Goal: Information Seeking & Learning: Learn about a topic

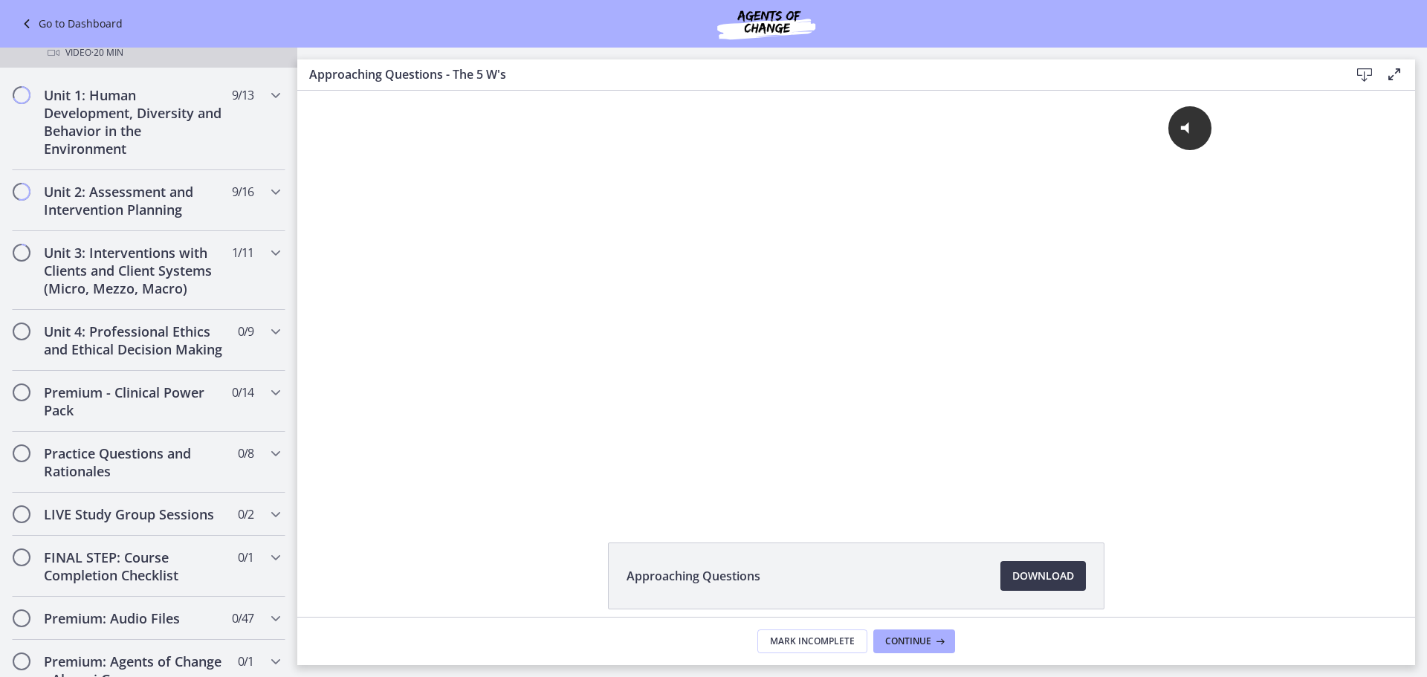
scroll to position [502, 0]
click at [147, 418] on h2 "Premium - Clinical Power Pack" at bounding box center [134, 400] width 181 height 36
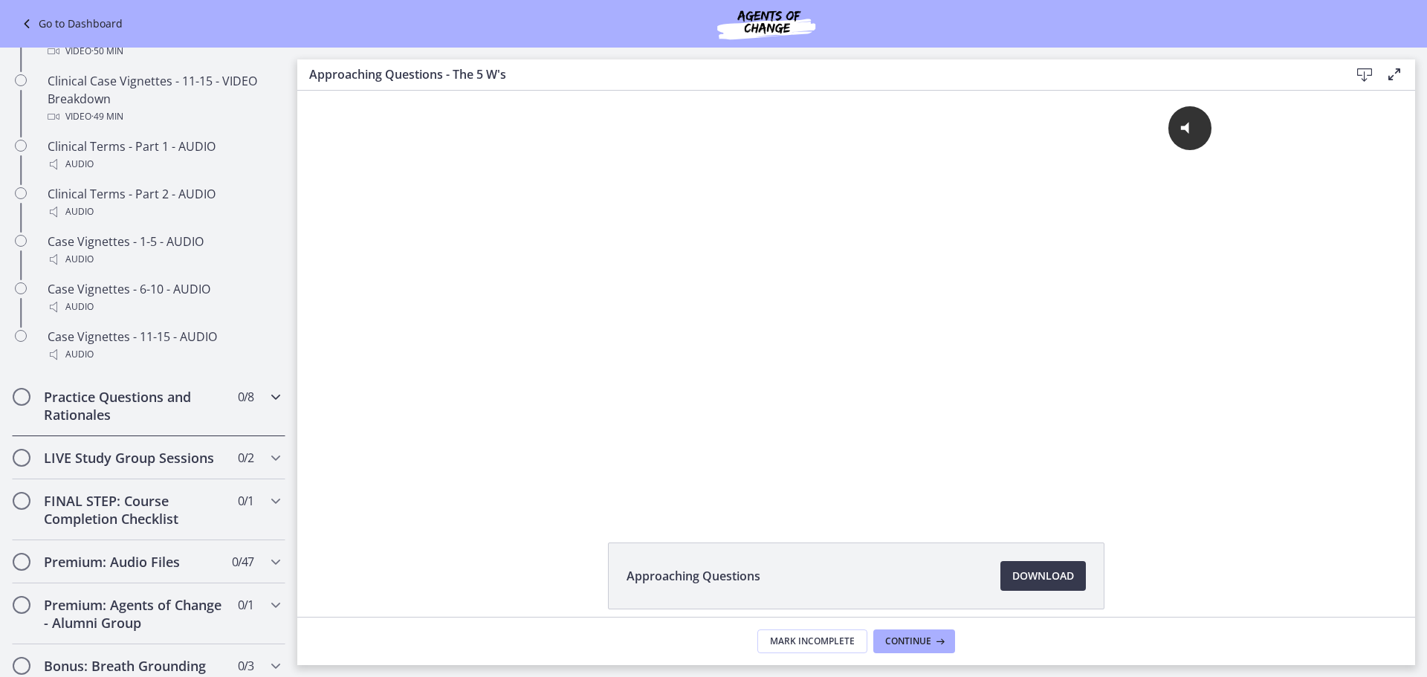
click at [147, 421] on h2 "Practice Questions and Rationales" at bounding box center [134, 406] width 181 height 36
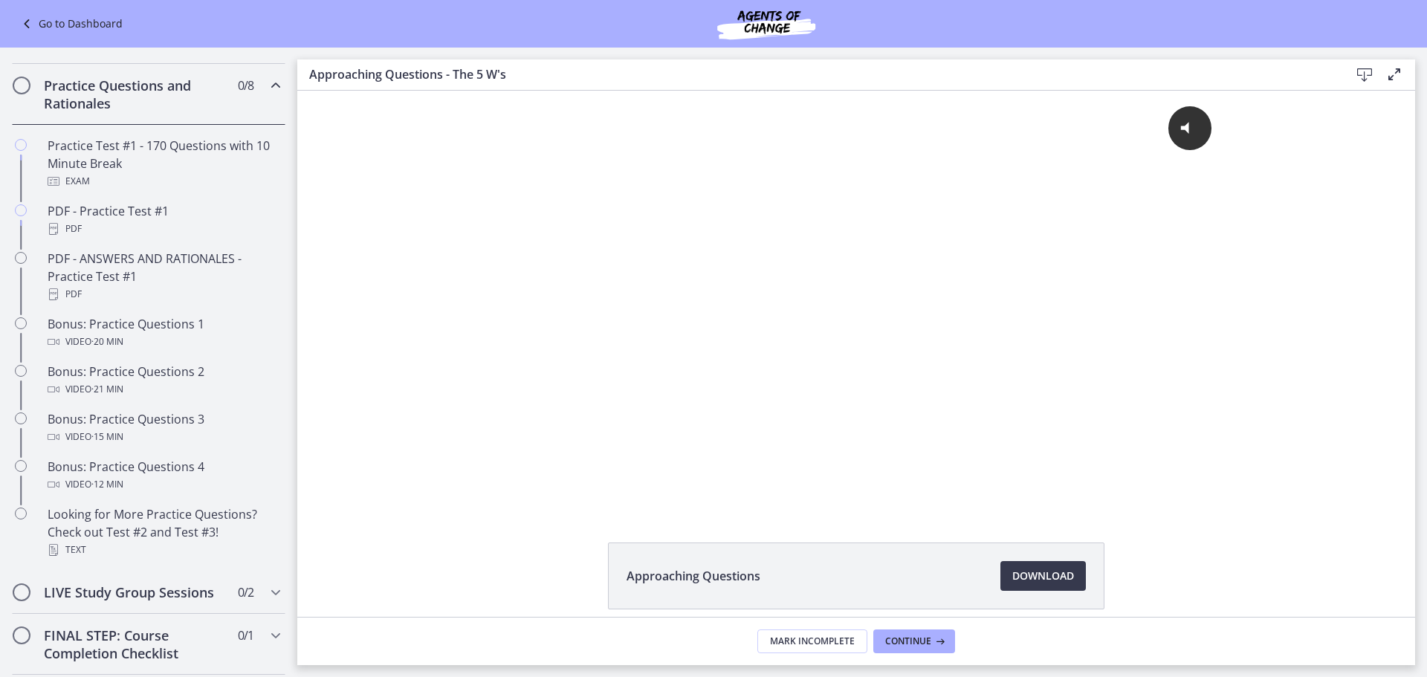
scroll to position [684, 0]
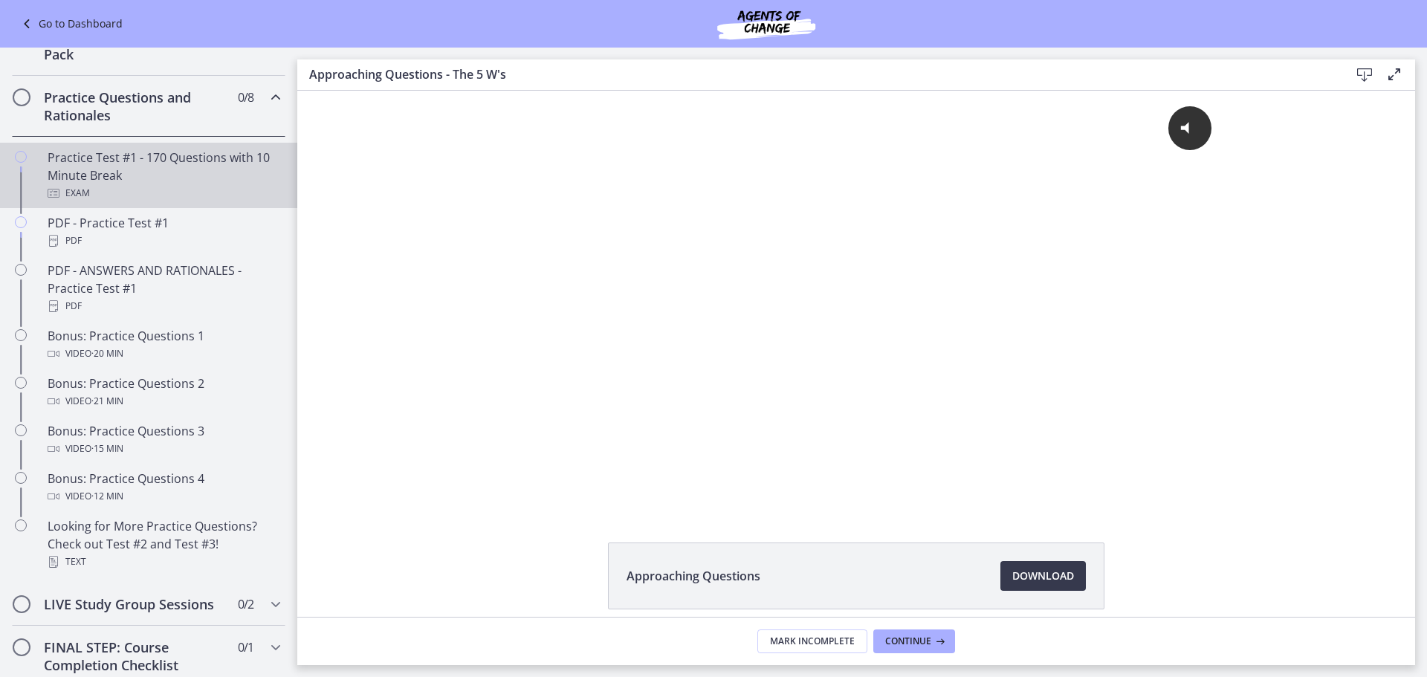
click at [150, 188] on div "Practice Test #1 - 170 Questions with 10 Minute Break Exam" at bounding box center [164, 176] width 232 height 54
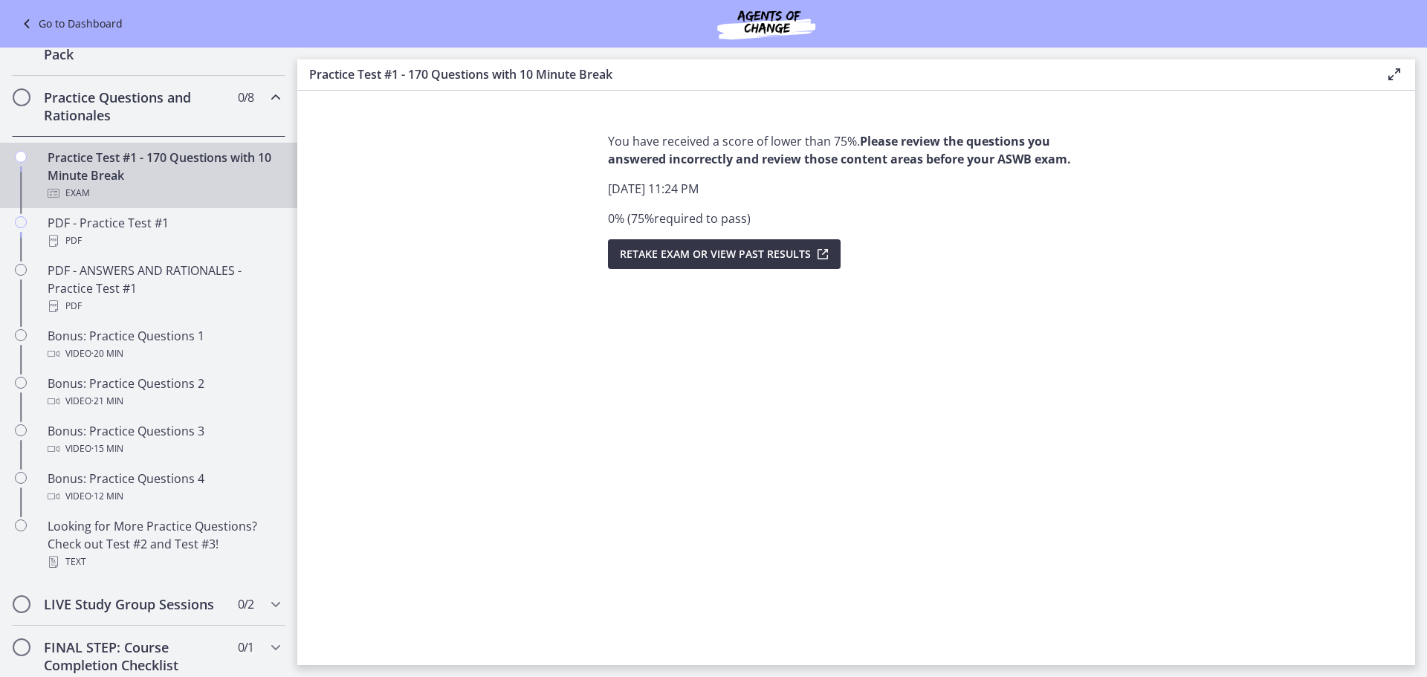
click at [706, 250] on span "Retake Exam OR View Past Results" at bounding box center [715, 254] width 191 height 18
